Goal: Information Seeking & Learning: Learn about a topic

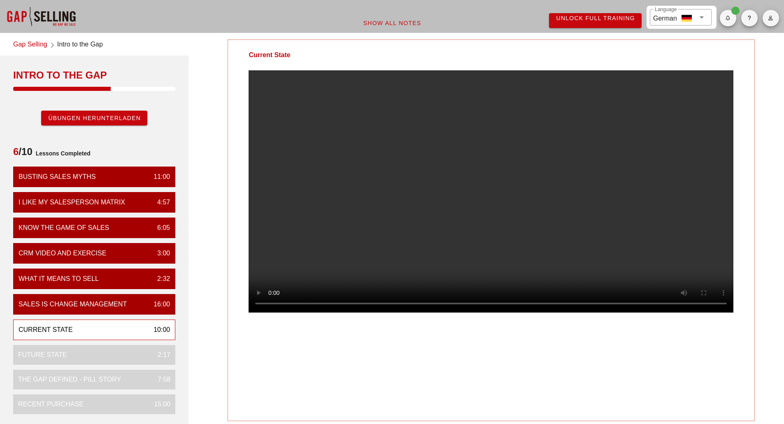
click at [610, 176] on video at bounding box center [490, 191] width 485 height 242
click at [476, 246] on video at bounding box center [490, 191] width 485 height 242
click at [571, 291] on video at bounding box center [490, 191] width 485 height 242
click at [519, 238] on video at bounding box center [490, 191] width 485 height 242
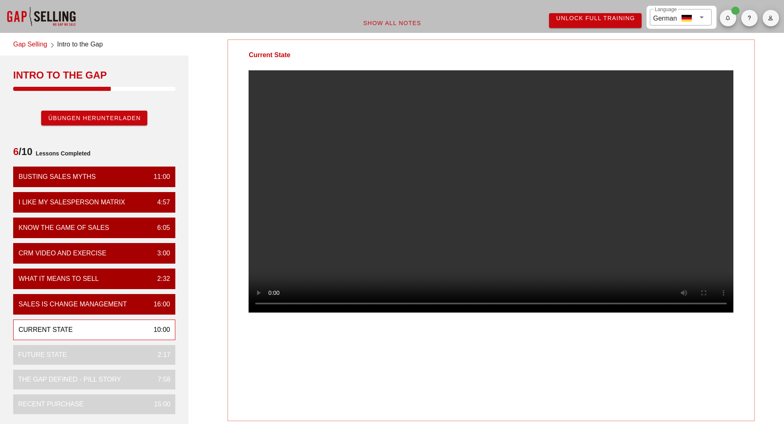
click at [519, 238] on video at bounding box center [490, 191] width 485 height 242
click at [483, 253] on video at bounding box center [490, 191] width 485 height 242
click at [700, 11] on div "Language German" at bounding box center [681, 17] width 52 height 16
click at [768, 73] on div "Current State Your Notes Save Note Show All Notes" at bounding box center [490, 291] width 595 height 513
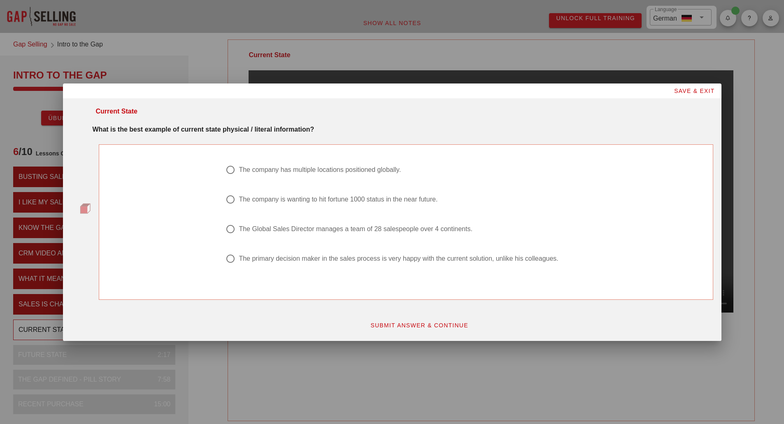
click at [232, 173] on div at bounding box center [230, 170] width 14 height 14
click at [229, 225] on div at bounding box center [230, 229] width 14 height 14
radio input "false"
radio input "true"
click at [409, 324] on span "SUBMIT ANSWER & CONTINUE" at bounding box center [419, 325] width 98 height 7
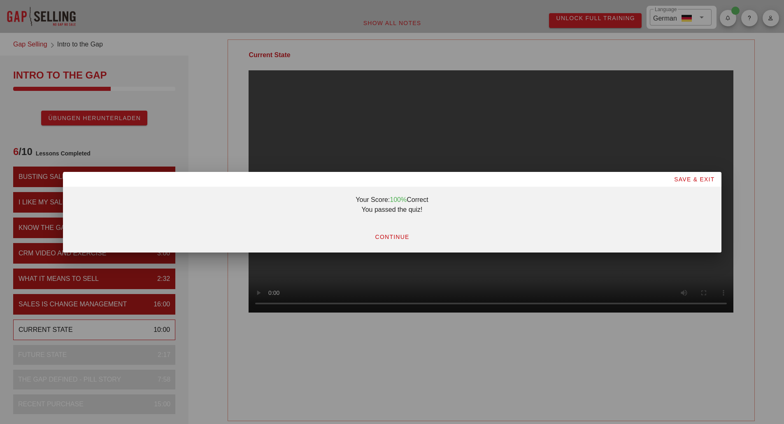
click at [347, 286] on div at bounding box center [392, 212] width 784 height 424
click at [272, 324] on div at bounding box center [392, 212] width 784 height 424
click at [684, 180] on span "SAVE & EXIT" at bounding box center [693, 179] width 41 height 7
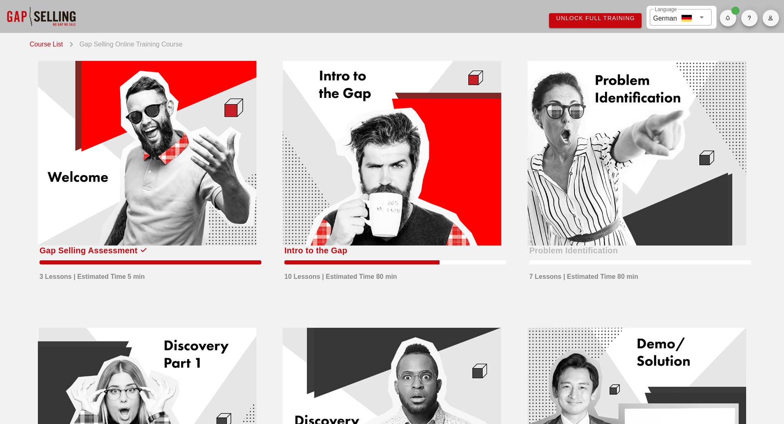
click at [392, 190] on div at bounding box center [392, 153] width 218 height 185
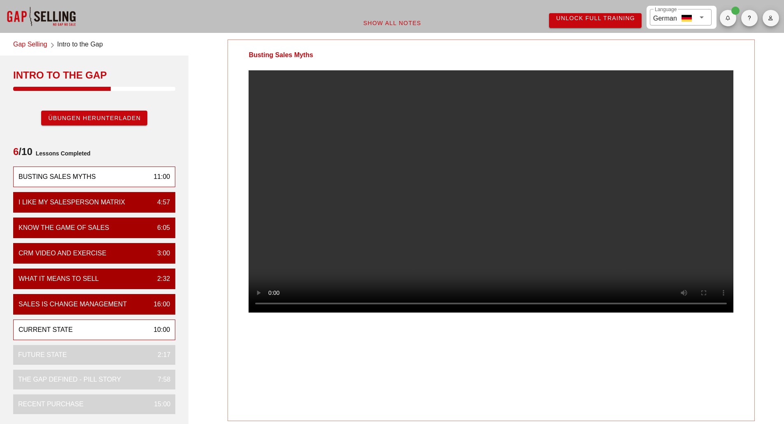
click at [142, 329] on div "Current State 10:00" at bounding box center [94, 330] width 162 height 21
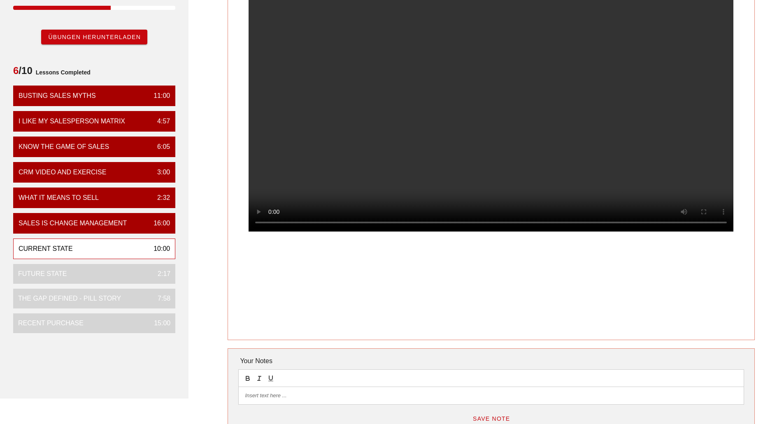
scroll to position [82, 0]
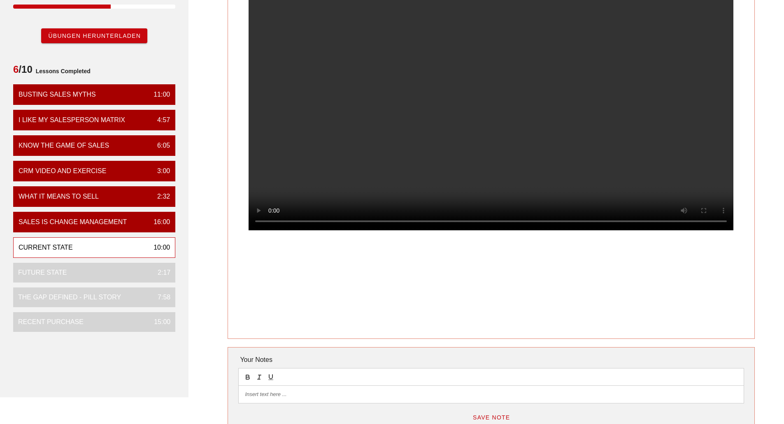
click at [674, 161] on video at bounding box center [490, 109] width 485 height 242
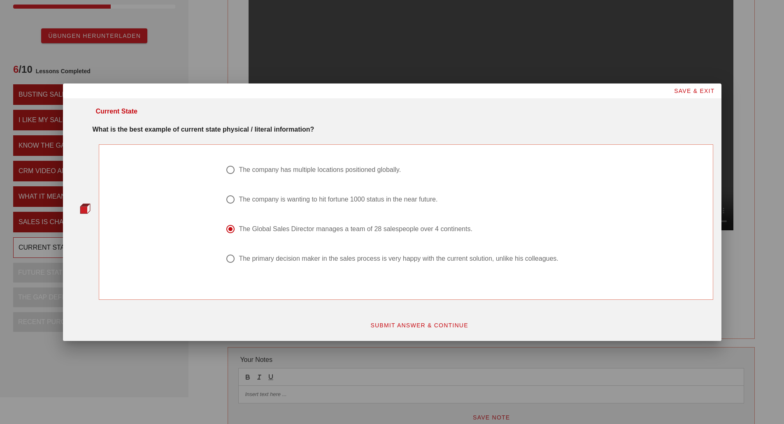
click at [352, 171] on div "The company has multiple locations positioned globally." at bounding box center [320, 170] width 162 height 8
radio input "true"
click at [387, 318] on button "SUBMIT ANSWER & CONTINUE" at bounding box center [418, 325] width 111 height 15
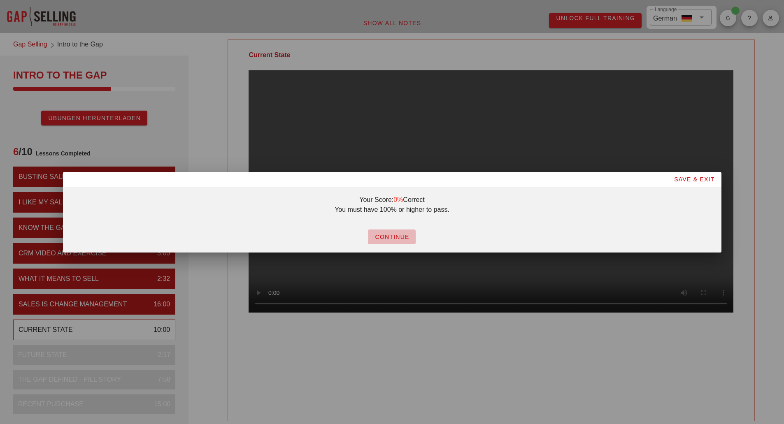
click at [382, 234] on span "CONTINUE" at bounding box center [391, 237] width 35 height 7
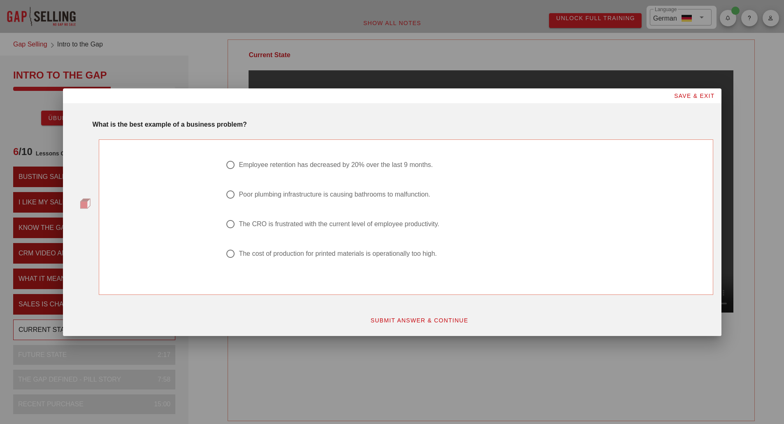
drag, startPoint x: 251, startPoint y: 251, endPoint x: 318, endPoint y: 316, distance: 93.4
click at [318, 316] on div "What is the best example of a business problem? Employee retention has decrease…" at bounding box center [392, 220] width 642 height 226
drag, startPoint x: 278, startPoint y: 225, endPoint x: 330, endPoint y: 265, distance: 65.4
click at [330, 265] on div "Employee retention has decreased by 20% over the last 9 months. Poor plumbing i…" at bounding box center [406, 214] width 370 height 118
click at [234, 165] on div at bounding box center [230, 165] width 14 height 14
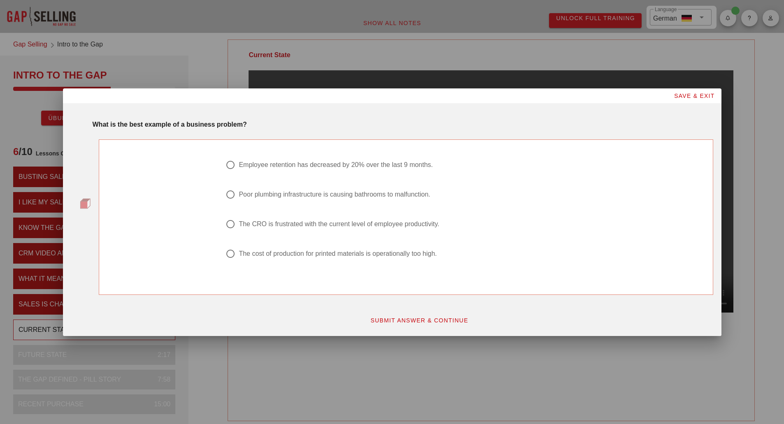
radio input "true"
click at [384, 319] on span "SUBMIT ANSWER & CONTINUE" at bounding box center [419, 320] width 98 height 7
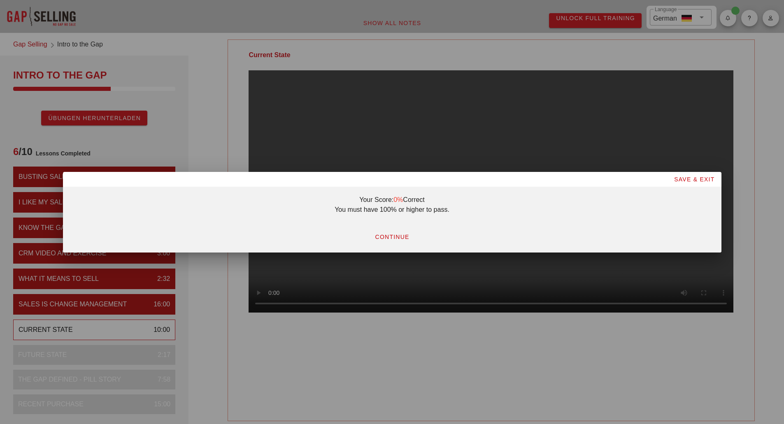
click at [390, 239] on span "CONTINUE" at bounding box center [391, 237] width 35 height 7
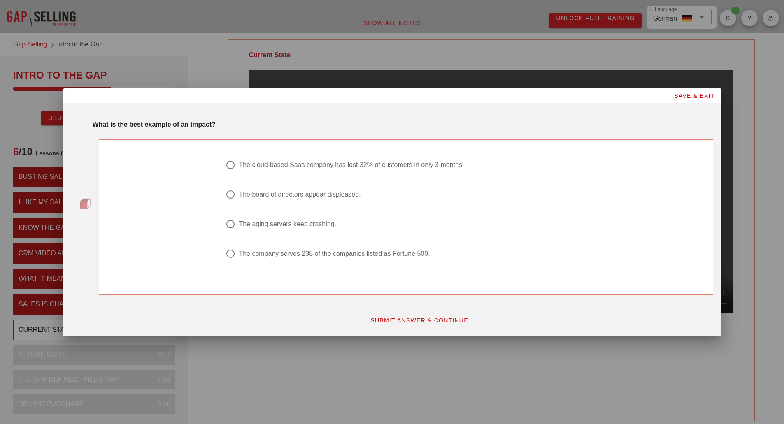
click at [283, 168] on div "The cloud-based Saas company has lost 32% of customers in only 3 months." at bounding box center [351, 165] width 225 height 8
radio input "true"
click at [378, 316] on button "SUBMIT ANSWER & CONTINUE" at bounding box center [418, 320] width 111 height 15
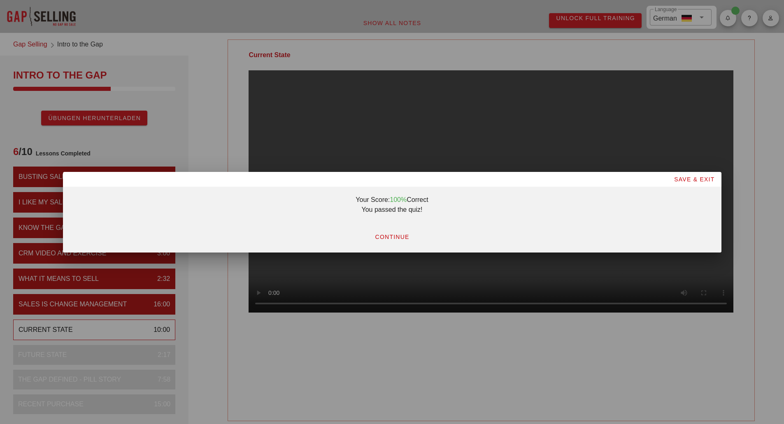
drag, startPoint x: 381, startPoint y: 242, endPoint x: 386, endPoint y: 241, distance: 4.6
click at [382, 242] on button "CONTINUE" at bounding box center [392, 237] width 48 height 15
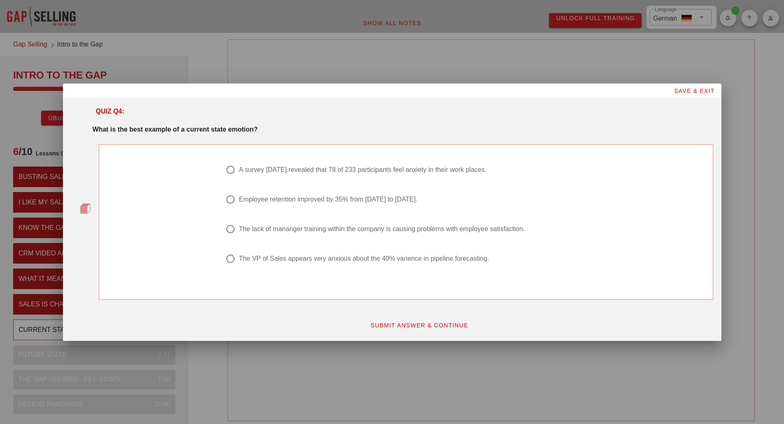
click at [418, 259] on div "The VP of Sales appears very anxious about the 40% varience in pipeline forecas…" at bounding box center [364, 259] width 250 height 8
radio input "true"
click at [393, 320] on button "SUBMIT ANSWER & CONTINUE" at bounding box center [418, 325] width 111 height 15
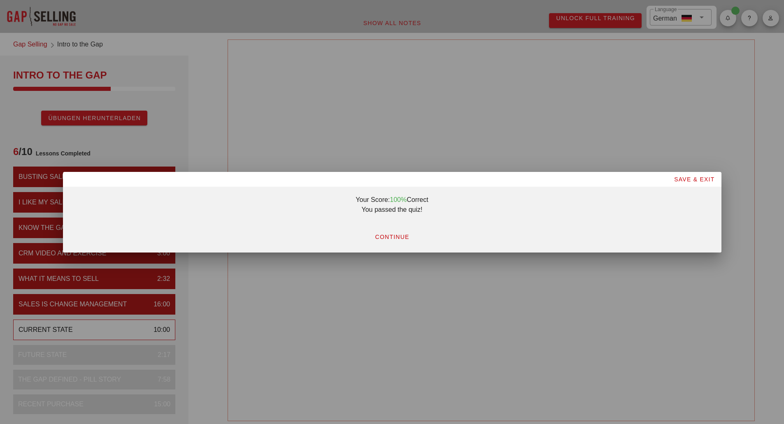
click at [381, 241] on button "CONTINUE" at bounding box center [392, 237] width 48 height 15
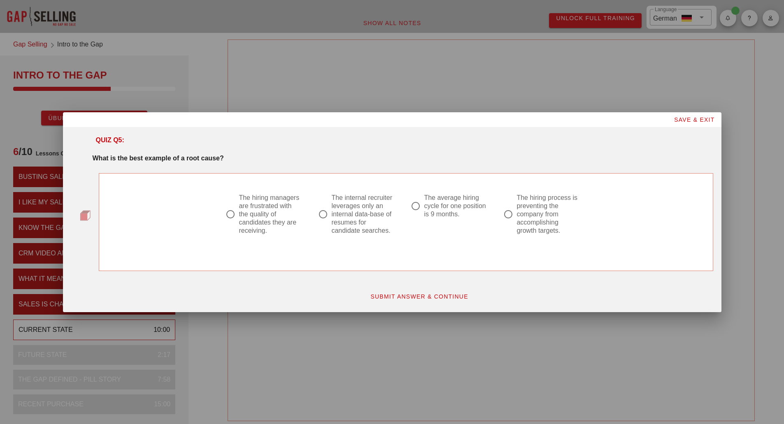
click at [328, 218] on div at bounding box center [323, 214] width 14 height 14
radio input "true"
click at [407, 296] on span "SUBMIT ANSWER & CONTINUE" at bounding box center [419, 296] width 98 height 7
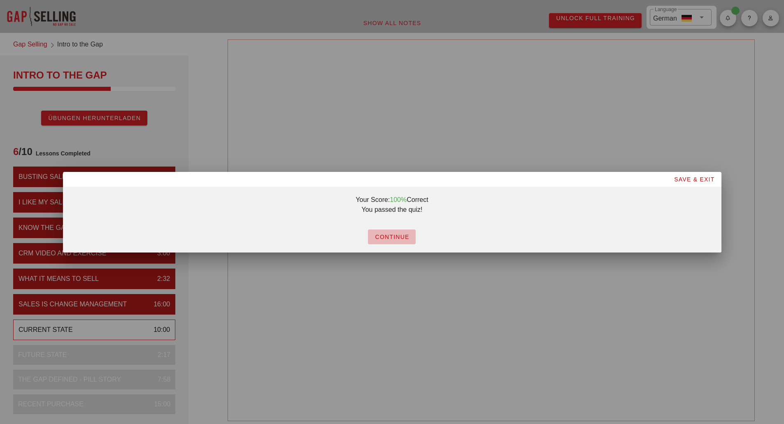
click at [385, 242] on button "CONTINUE" at bounding box center [392, 237] width 48 height 15
